Goal: Navigation & Orientation: Find specific page/section

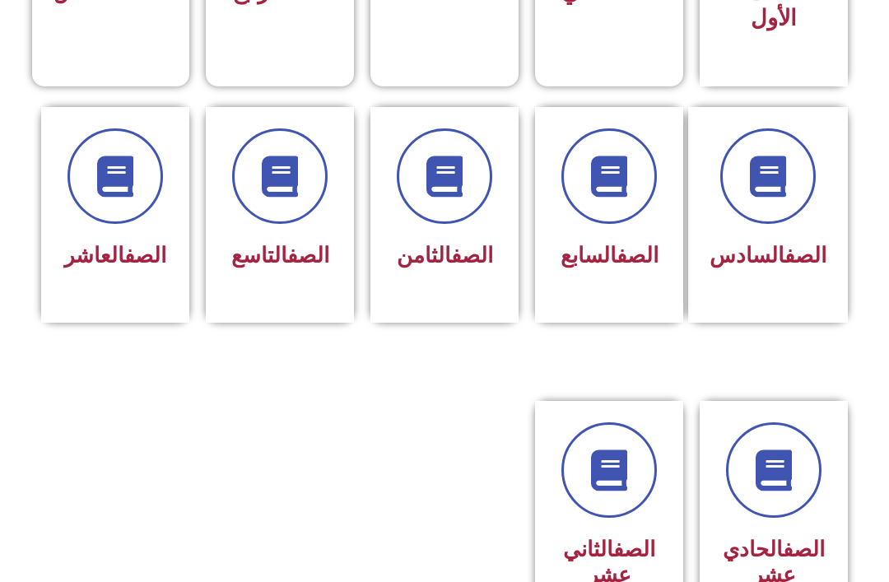
scroll to position [619, 0]
click at [282, 268] on span "الصف التاسع" at bounding box center [280, 255] width 98 height 25
click at [273, 230] on div "الصف التاسع" at bounding box center [279, 202] width 105 height 148
click at [295, 177] on icon at bounding box center [279, 176] width 41 height 41
click at [297, 266] on link "الصف" at bounding box center [308, 255] width 42 height 25
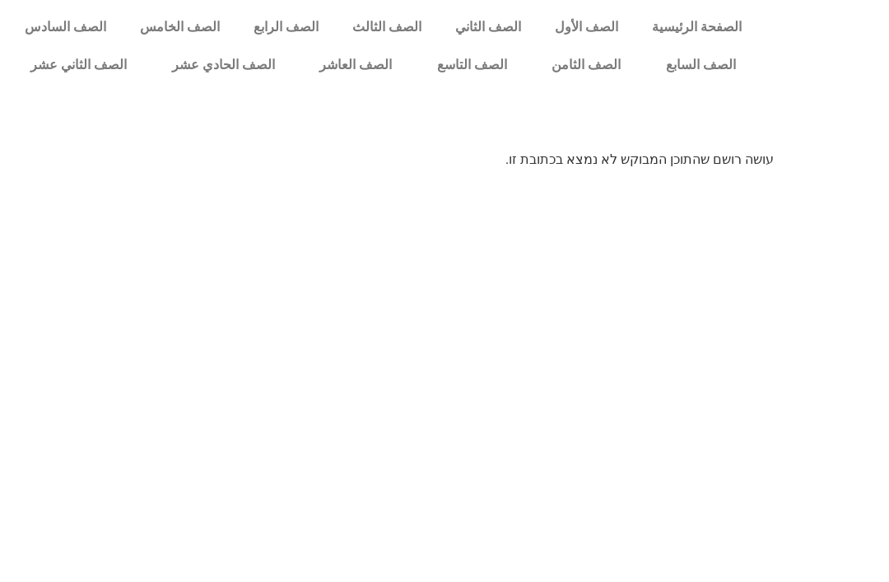
click at [483, 58] on link "الصف التاسع" at bounding box center [471, 65] width 115 height 38
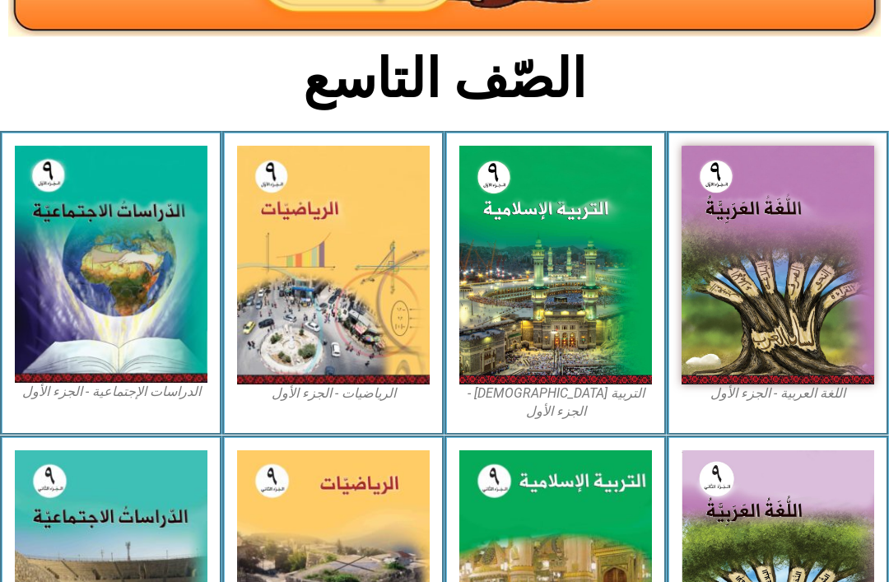
scroll to position [338, 0]
click at [619, 324] on img at bounding box center [556, 265] width 193 height 239
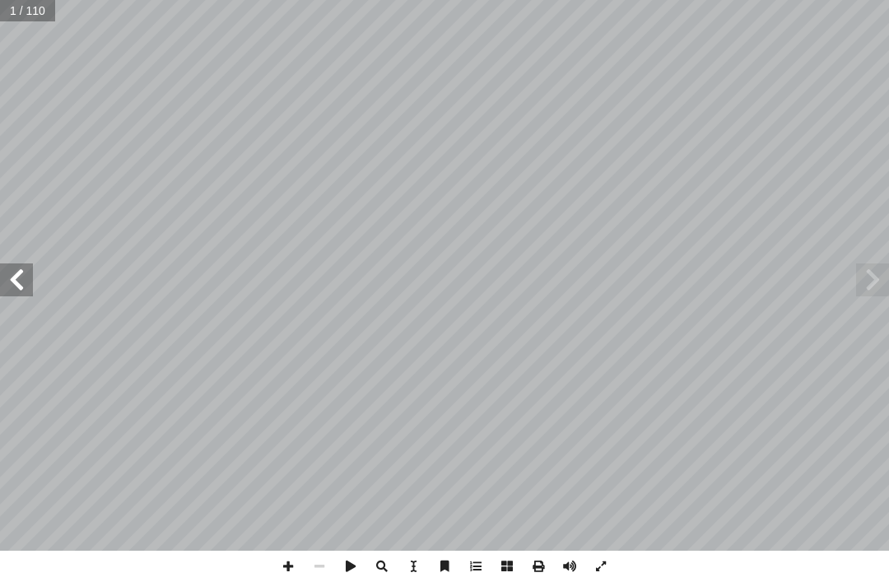
click at [865, 284] on span at bounding box center [872, 280] width 33 height 33
click at [870, 281] on span at bounding box center [872, 280] width 33 height 33
click at [870, 286] on span at bounding box center [872, 280] width 33 height 33
click at [12, 264] on span at bounding box center [16, 280] width 33 height 33
click at [7, 264] on span at bounding box center [16, 280] width 33 height 33
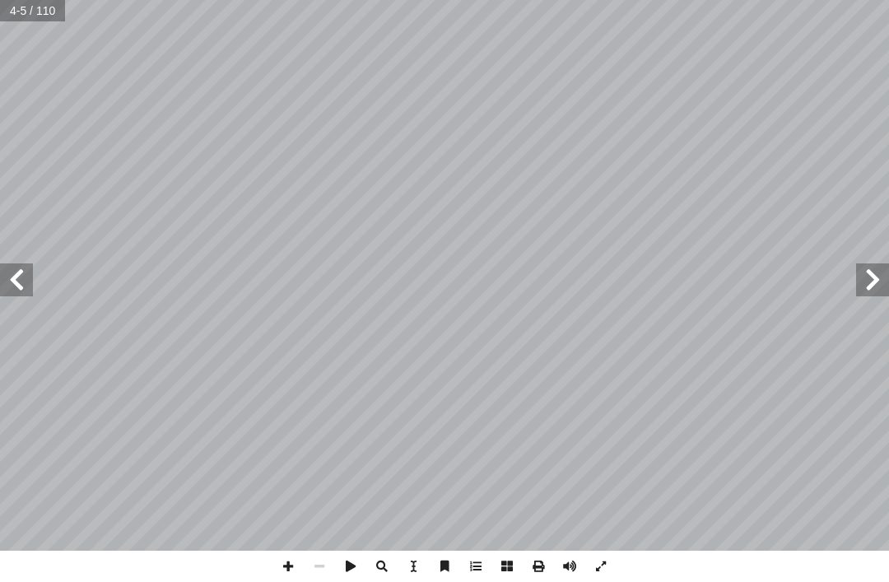
click at [24, 274] on span at bounding box center [16, 280] width 33 height 33
click at [23, 265] on span at bounding box center [16, 280] width 33 height 33
click at [10, 273] on span at bounding box center [16, 280] width 33 height 33
click at [21, 266] on span at bounding box center [16, 280] width 33 height 33
click at [28, 278] on span at bounding box center [16, 280] width 33 height 33
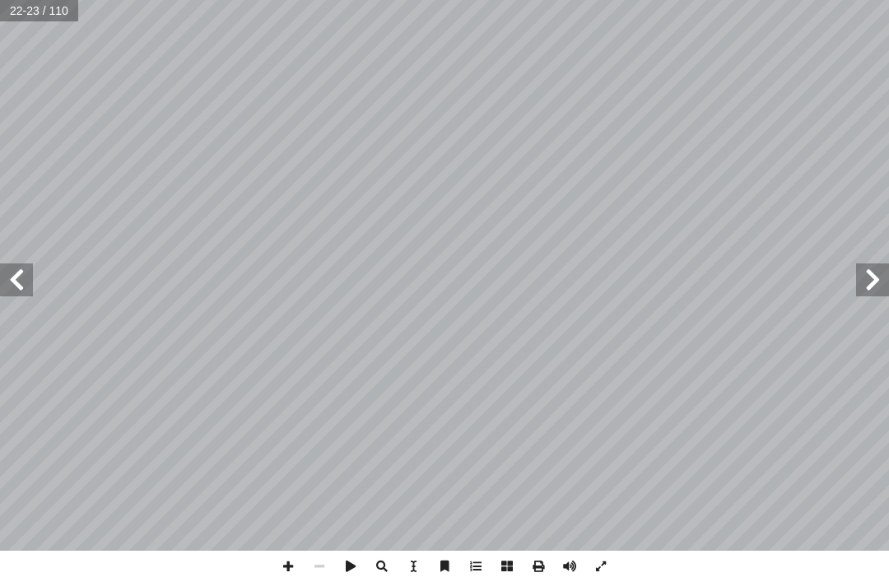
click at [21, 278] on span at bounding box center [16, 280] width 33 height 33
click at [26, 276] on span at bounding box center [16, 280] width 33 height 33
click at [26, 279] on span at bounding box center [16, 280] width 33 height 33
click at [11, 276] on span at bounding box center [16, 280] width 33 height 33
click at [878, 281] on span at bounding box center [872, 280] width 33 height 33
